Goal: Learn about a topic

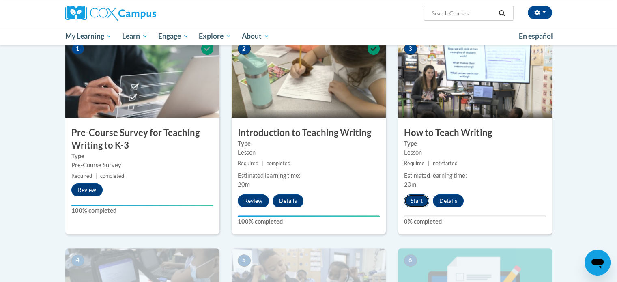
click at [420, 199] on button "Start" at bounding box center [416, 200] width 25 height 13
